Goal: Information Seeking & Learning: Learn about a topic

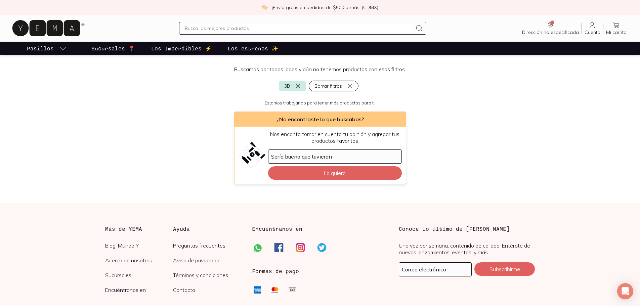
click at [186, 49] on p "Los Imperdibles ⚡️" at bounding box center [181, 48] width 60 height 8
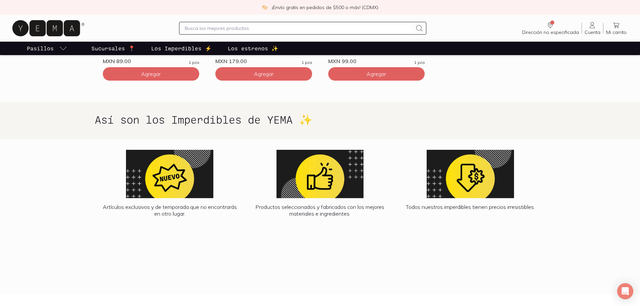
scroll to position [403, 0]
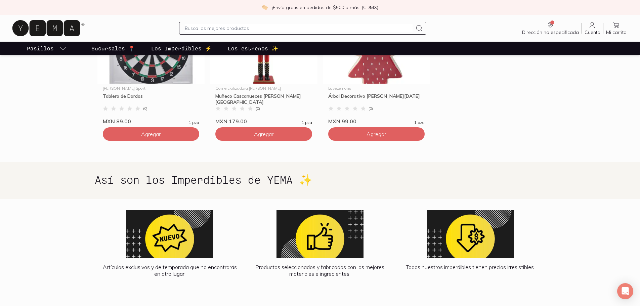
click at [247, 50] on p "Los estrenos ✨" at bounding box center [253, 48] width 50 height 8
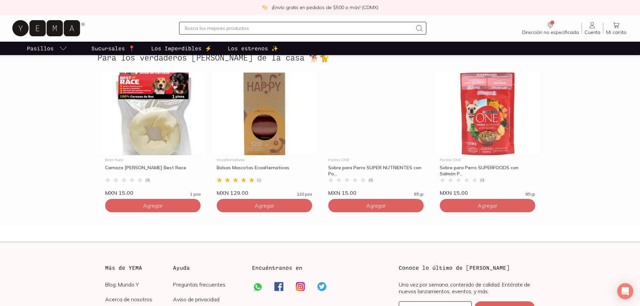
scroll to position [1881, 0]
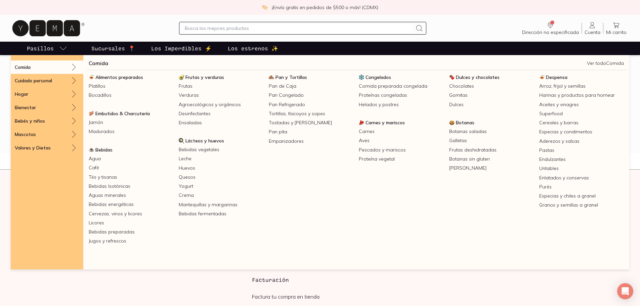
click at [596, 65] on link "Ver todo Comida" at bounding box center [605, 63] width 37 height 6
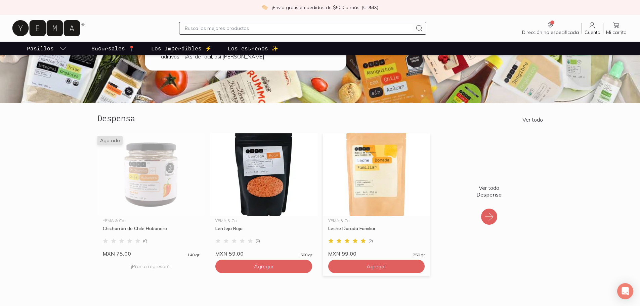
scroll to position [101, 0]
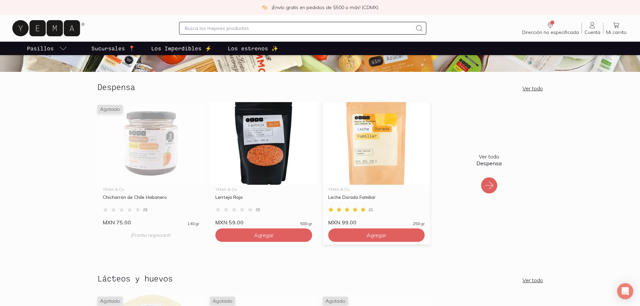
click at [377, 150] on img at bounding box center [376, 143] width 107 height 83
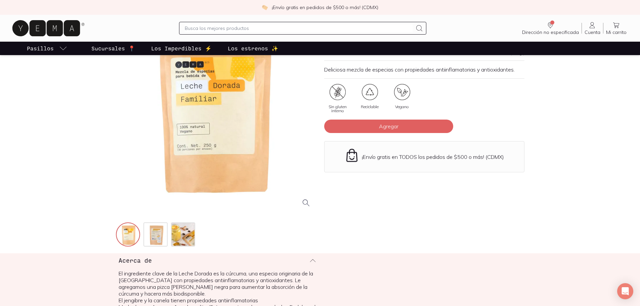
scroll to position [134, 0]
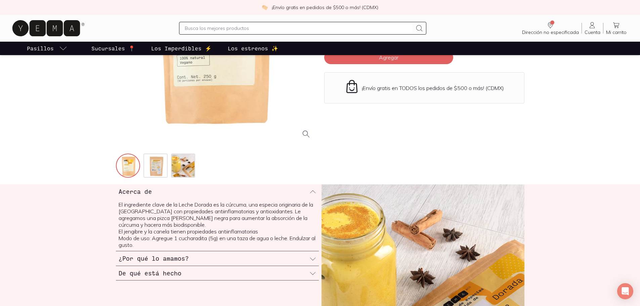
click at [202, 256] on div "¿Por qué lo amamos?" at bounding box center [217, 258] width 203 height 14
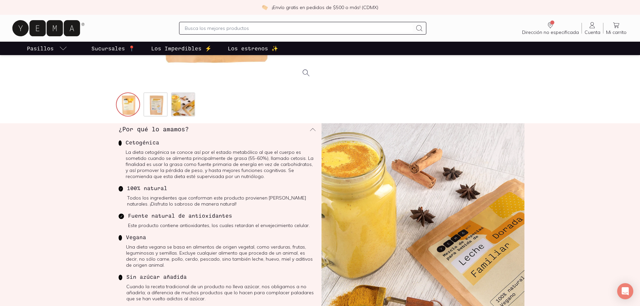
scroll to position [269, 0]
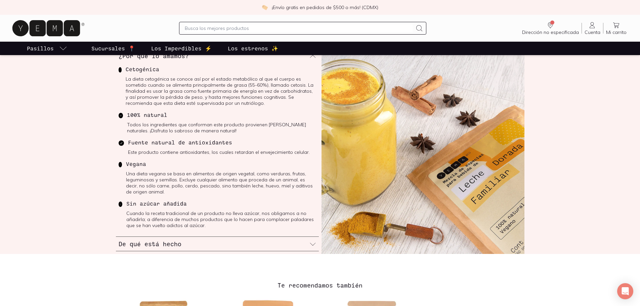
click at [167, 246] on h3 "De qué está hecho" at bounding box center [150, 244] width 63 height 9
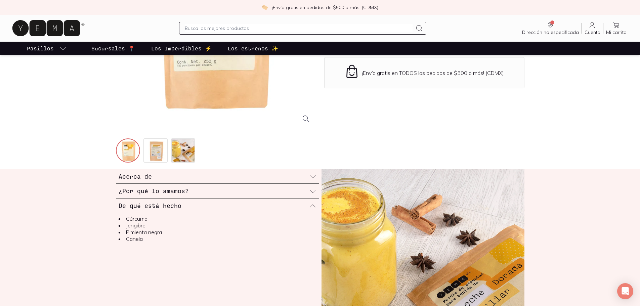
scroll to position [134, 0]
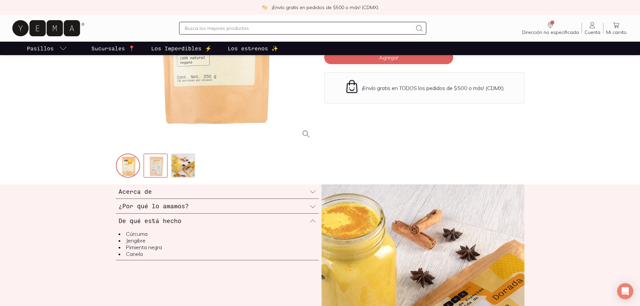
click at [154, 166] on img at bounding box center [156, 166] width 24 height 24
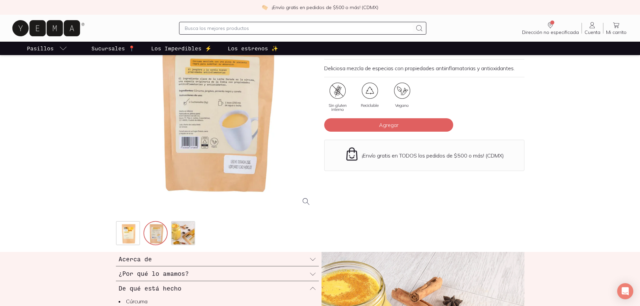
scroll to position [0, 0]
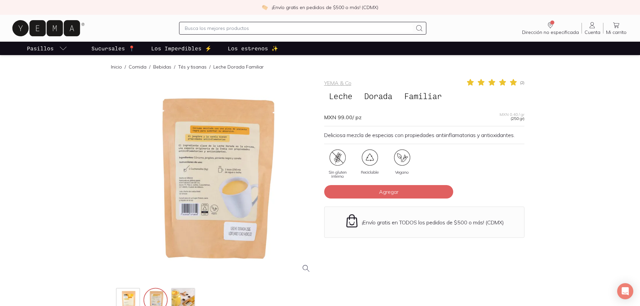
click at [219, 183] on div at bounding box center [216, 178] width 200 height 200
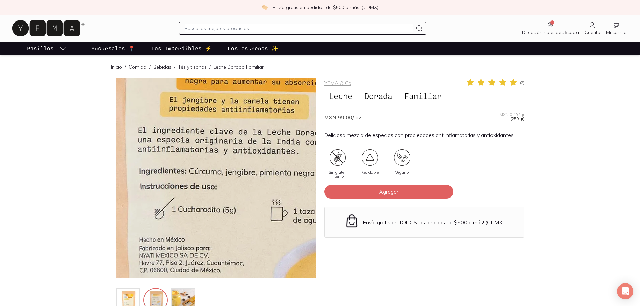
click at [196, 152] on img at bounding box center [263, 241] width 672 height 672
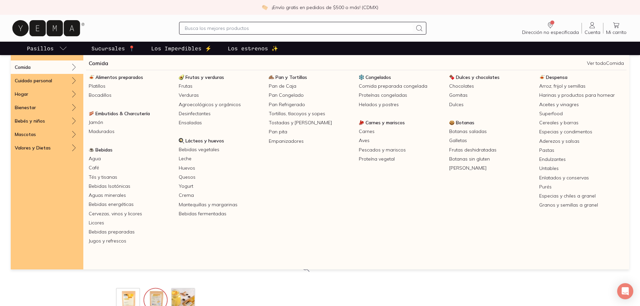
click at [602, 65] on link "Ver todo Comida" at bounding box center [605, 63] width 37 height 6
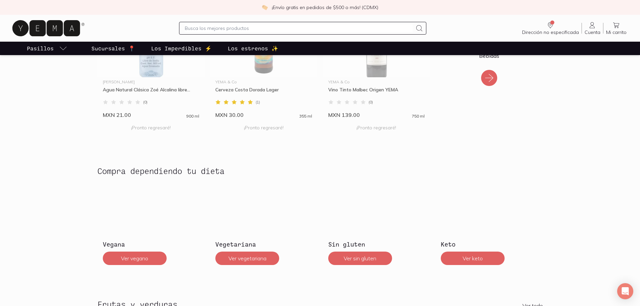
scroll to position [1041, 0]
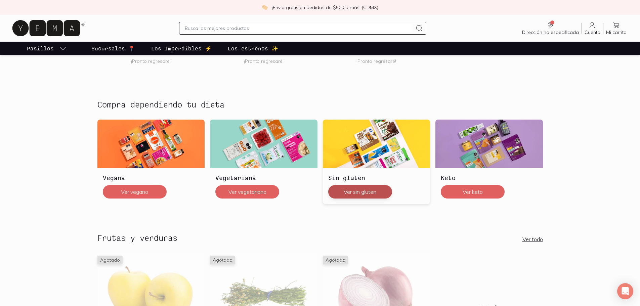
click at [368, 189] on button "Ver sin gluten" at bounding box center [360, 191] width 64 height 13
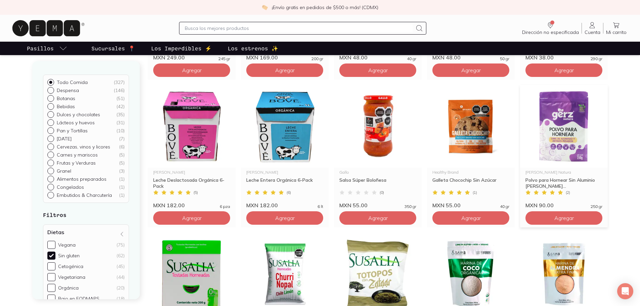
scroll to position [437, 0]
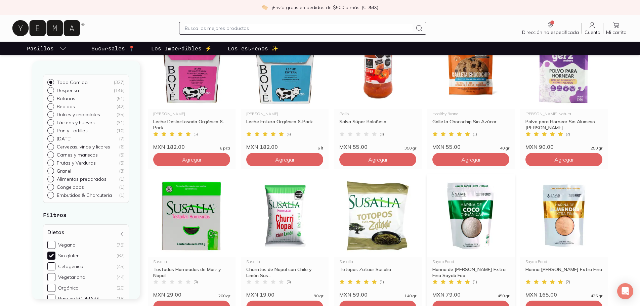
click at [483, 221] on img at bounding box center [471, 215] width 88 height 83
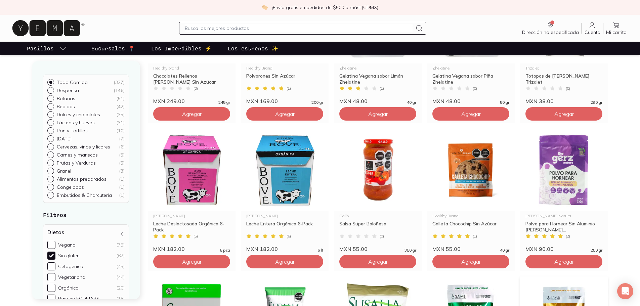
scroll to position [437, 0]
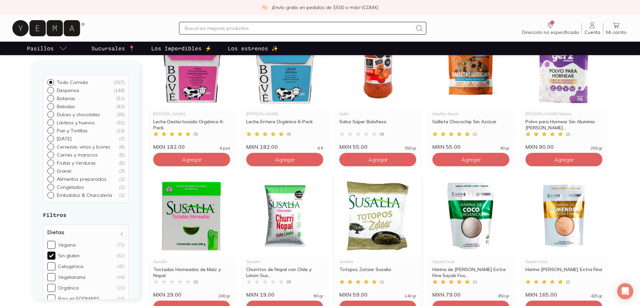
click at [379, 230] on img at bounding box center [378, 215] width 88 height 83
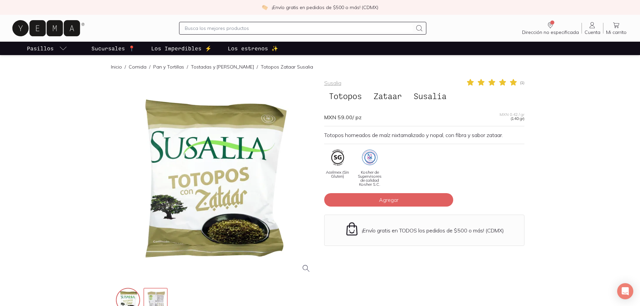
click at [158, 293] on img at bounding box center [156, 301] width 24 height 24
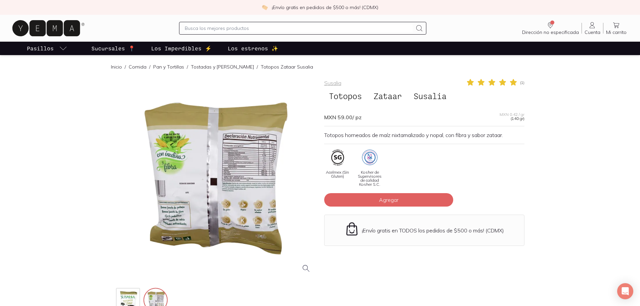
click at [246, 209] on div at bounding box center [216, 178] width 200 height 200
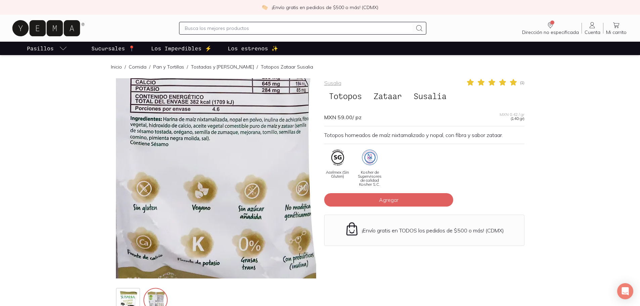
click at [261, 211] on img at bounding box center [110, 103] width 672 height 672
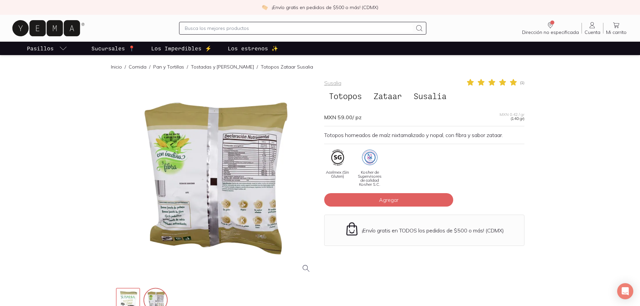
click at [131, 298] on img at bounding box center [129, 301] width 24 height 24
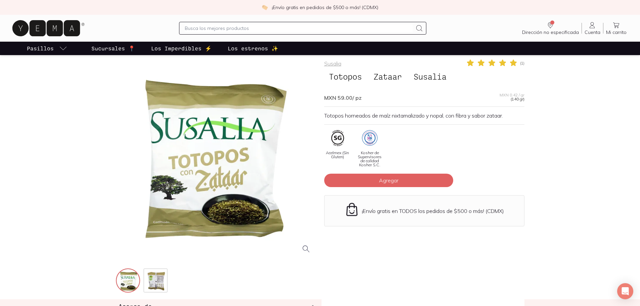
scroll to position [14, 0]
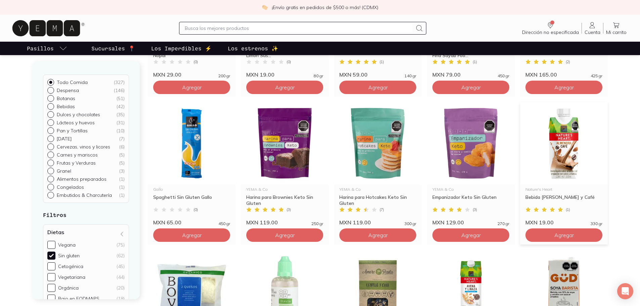
scroll to position [672, 0]
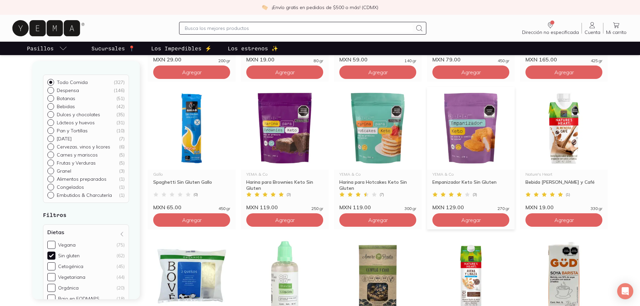
click at [485, 141] on img at bounding box center [471, 128] width 88 height 83
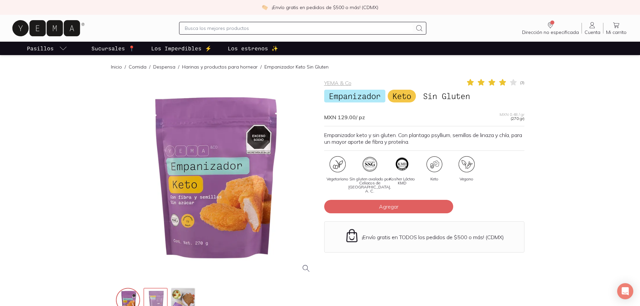
click at [155, 297] on img at bounding box center [156, 301] width 24 height 24
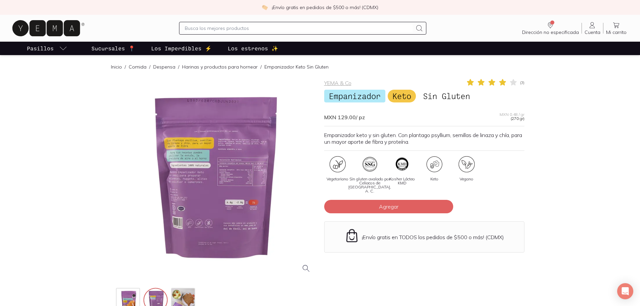
click at [217, 186] on div at bounding box center [216, 178] width 200 height 200
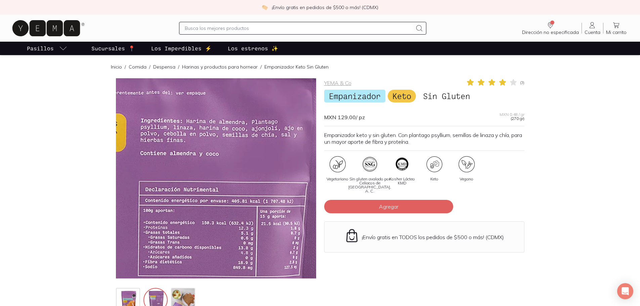
click at [251, 147] on img at bounding box center [133, 251] width 672 height 672
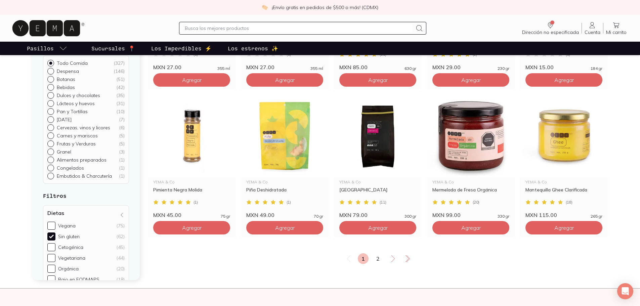
scroll to position [1129, 0]
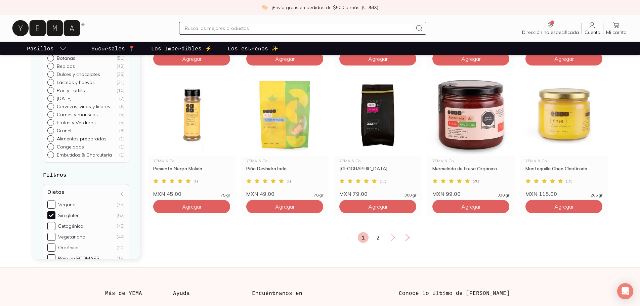
click at [372, 237] on div "1 2" at bounding box center [378, 237] width 460 height 11
click at [390, 236] on icon at bounding box center [393, 237] width 8 height 8
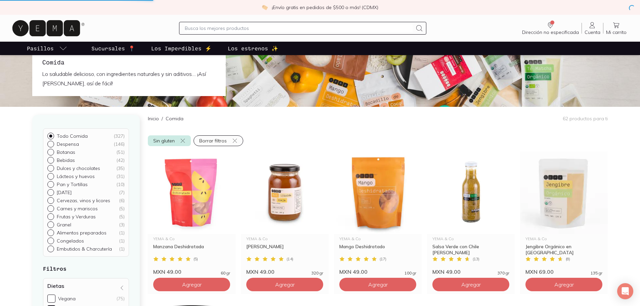
scroll to position [0, 0]
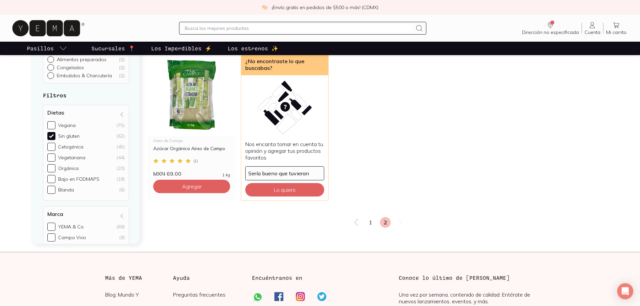
scroll to position [67, 0]
click at [54, 143] on input "Cetogénica (45)" at bounding box center [51, 144] width 8 height 8
checkbox input "false"
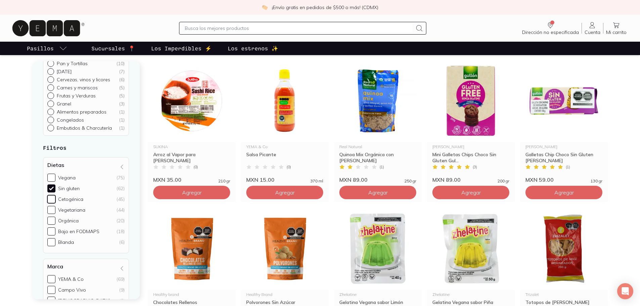
scroll to position [73, 0]
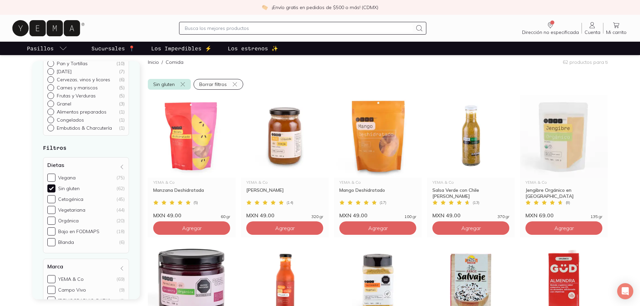
click at [49, 188] on input "Congelados ( 1 )" at bounding box center [49, 186] width 5 height 5
radio input "true"
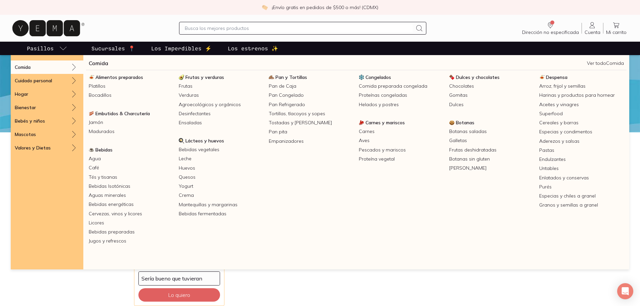
click at [594, 61] on link "Ver todo Comida" at bounding box center [605, 63] width 37 height 6
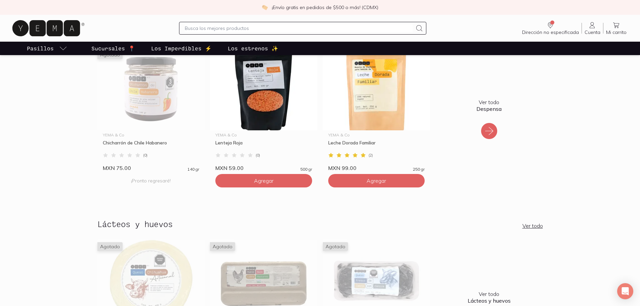
scroll to position [67, 0]
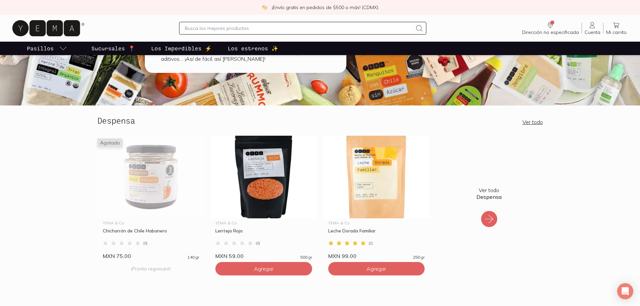
click at [538, 121] on link "Ver todo" at bounding box center [532, 122] width 20 height 7
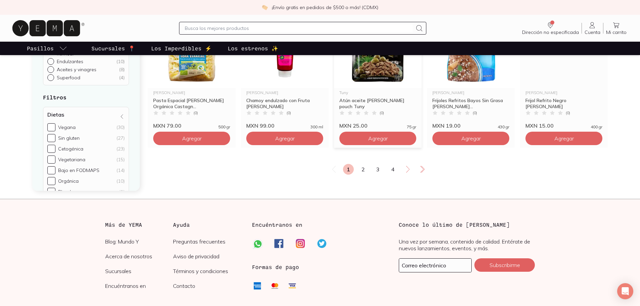
scroll to position [1176, 0]
click at [361, 174] on link "2" at bounding box center [363, 169] width 11 height 11
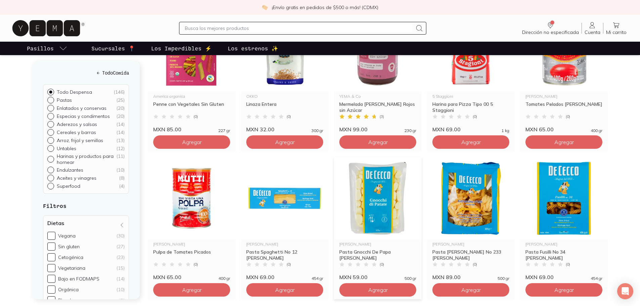
scroll to position [1041, 0]
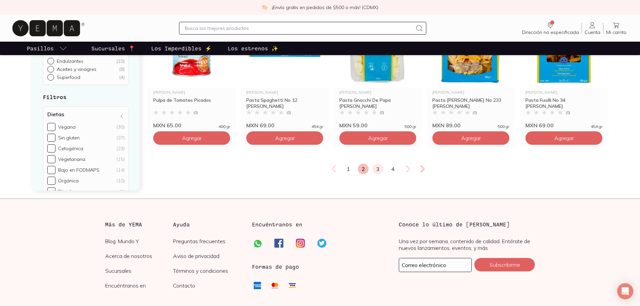
click at [377, 174] on link "3" at bounding box center [378, 169] width 11 height 11
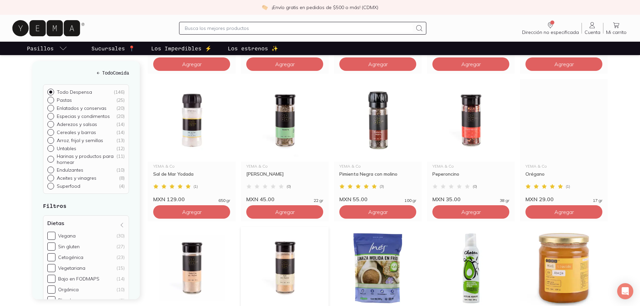
scroll to position [907, 0]
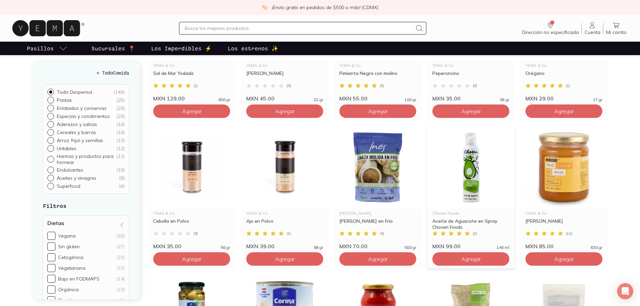
click at [472, 193] on img at bounding box center [471, 167] width 88 height 83
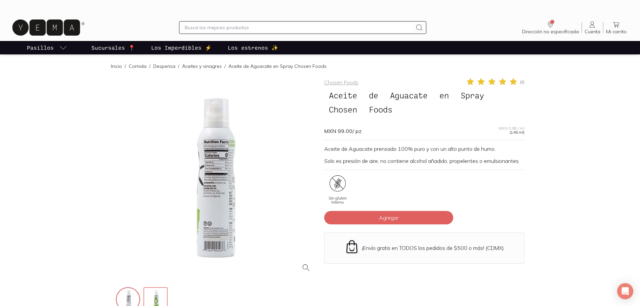
click at [152, 297] on img at bounding box center [156, 300] width 24 height 24
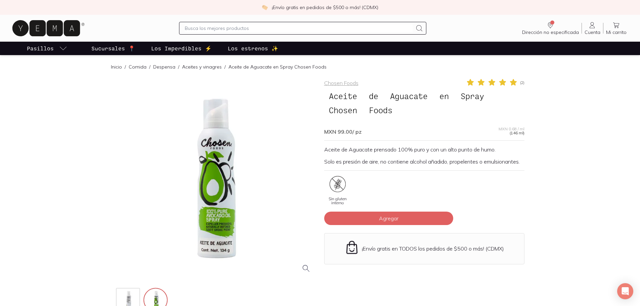
click at [211, 229] on div at bounding box center [216, 178] width 200 height 200
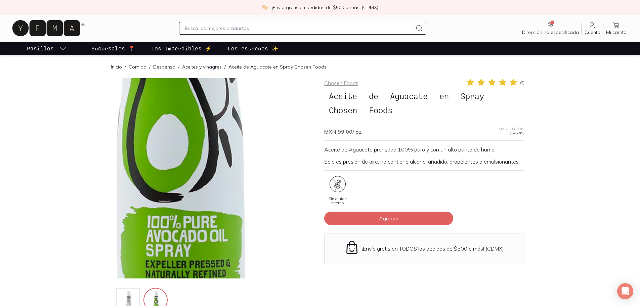
click at [232, 207] on img at bounding box center [178, 111] width 672 height 672
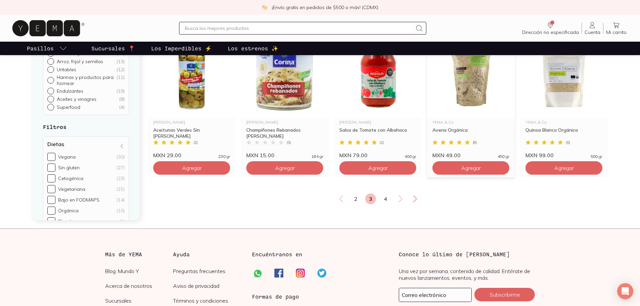
scroll to position [1150, 0]
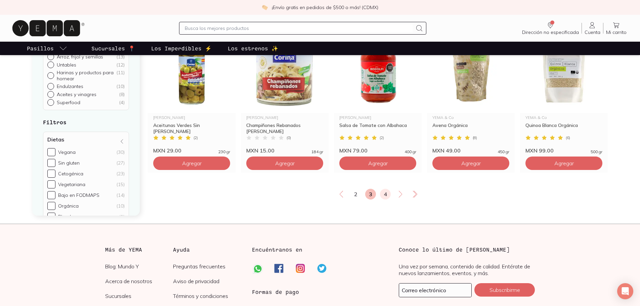
click at [384, 200] on link "4" at bounding box center [385, 194] width 11 height 11
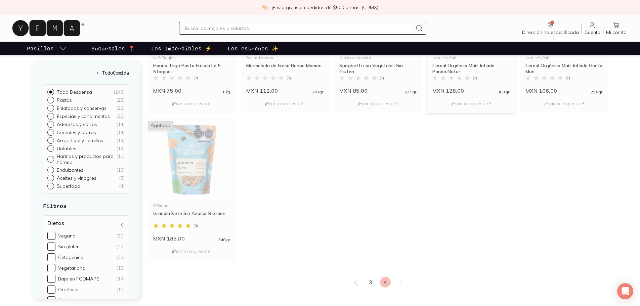
scroll to position [773, 0]
